Goal: Task Accomplishment & Management: Manage account settings

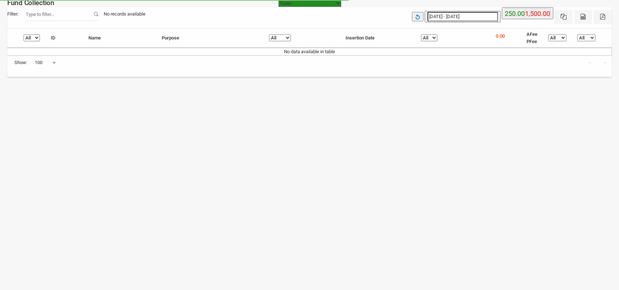
select select "https://subscription.myfundbox.com"
select select "100"
click at [421, 15] on icon "button" at bounding box center [418, 17] width 6 height 6
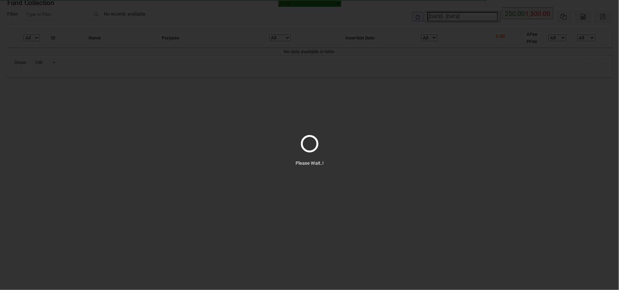
select select "100"
